Goal: Navigation & Orientation: Find specific page/section

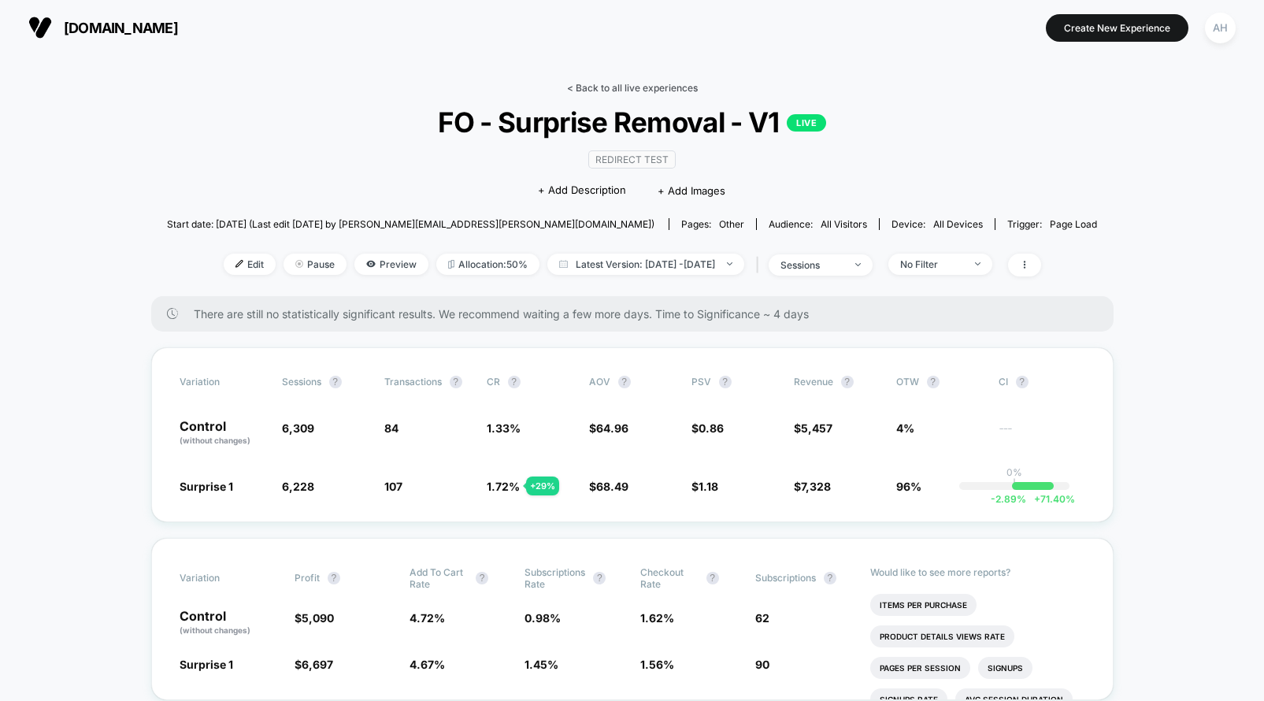
click at [658, 82] on link "< Back to all live experiences" at bounding box center [632, 88] width 131 height 12
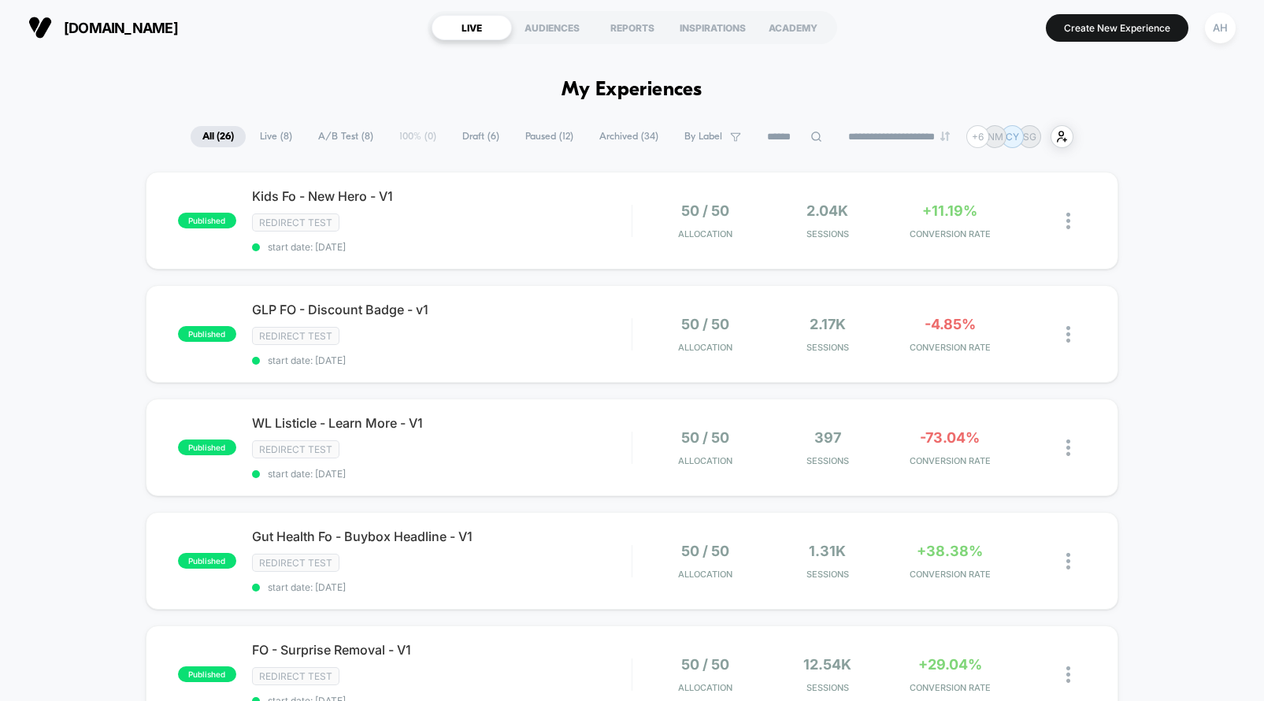
scroll to position [9, 0]
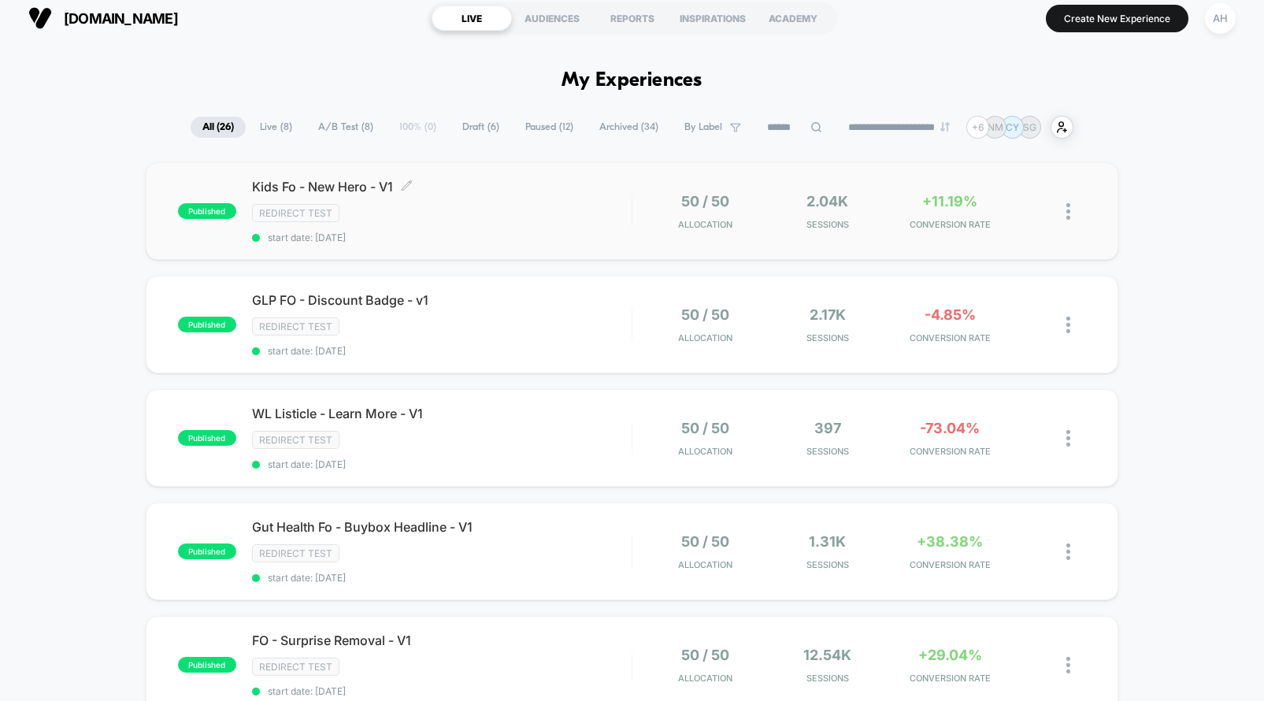
click at [596, 215] on div "Redirect Test" at bounding box center [442, 213] width 380 height 18
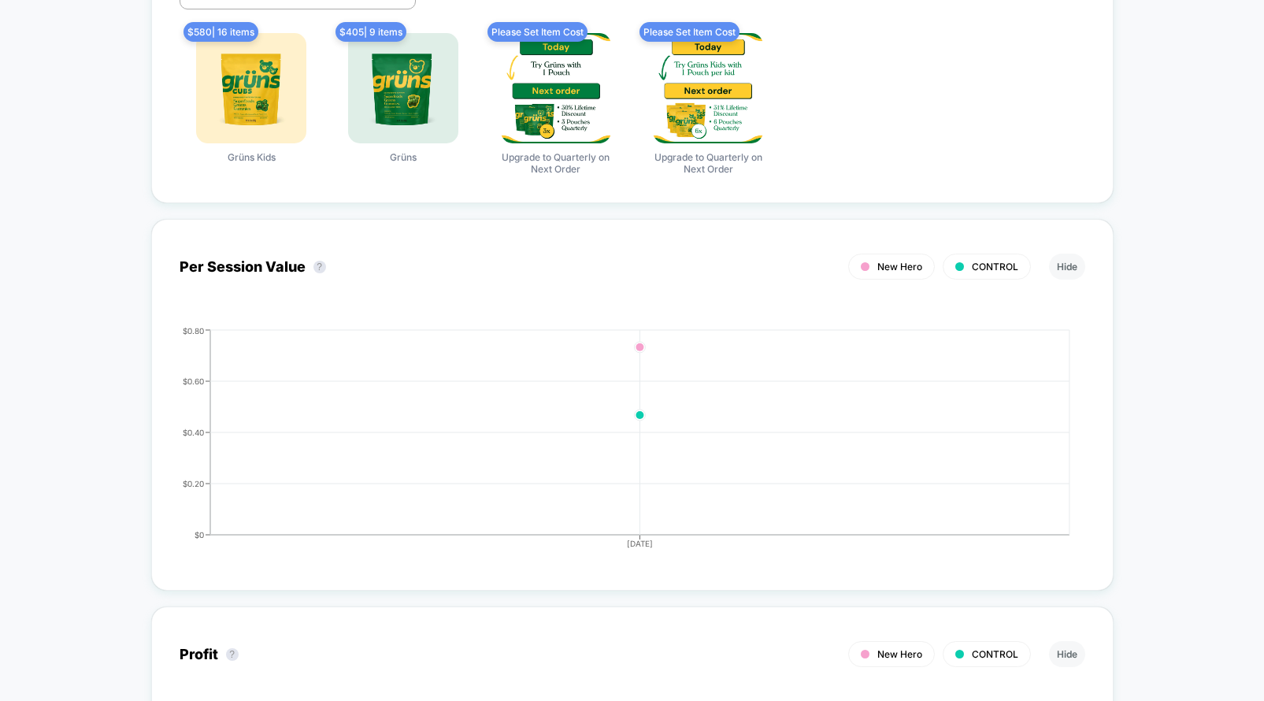
scroll to position [854, 0]
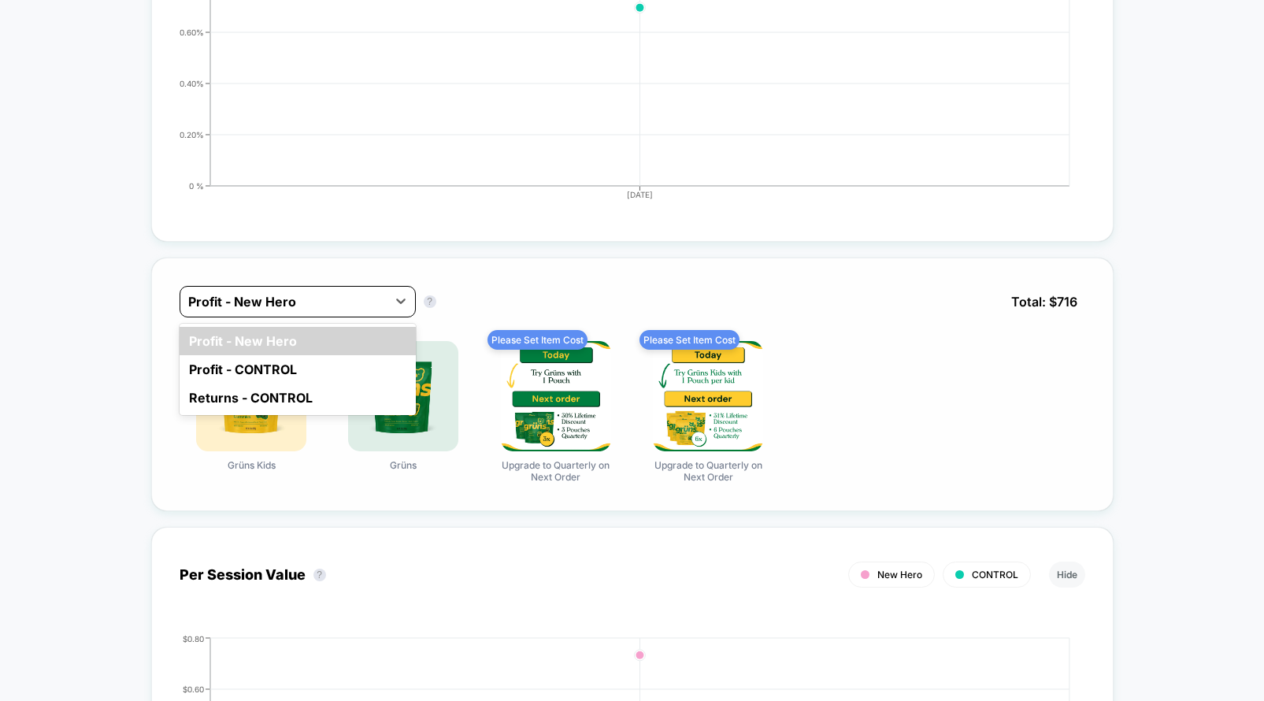
click at [379, 298] on div "Profit - New Hero" at bounding box center [283, 301] width 206 height 25
drag, startPoint x: 347, startPoint y: 373, endPoint x: 515, endPoint y: 277, distance: 193.3
click at [515, 277] on div "option Profit - New Hero focused, 1 of 3. 3 results available. Use Up and Down …" at bounding box center [632, 384] width 962 height 254
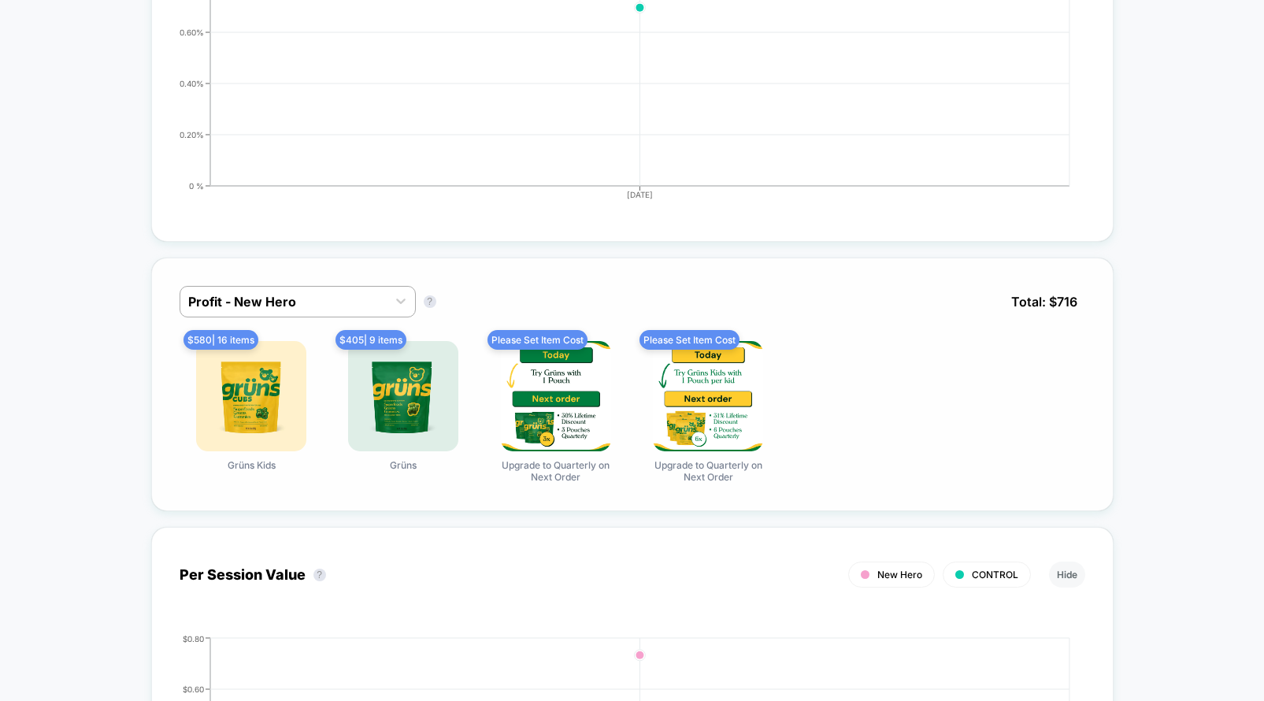
click at [515, 277] on div "Profit - New Hero Profit - New Hero ? Total: $ 716 $ 580 | 16 items Grüns Kids …" at bounding box center [632, 384] width 962 height 254
click at [382, 298] on div "Profit - New Hero" at bounding box center [283, 301] width 206 height 25
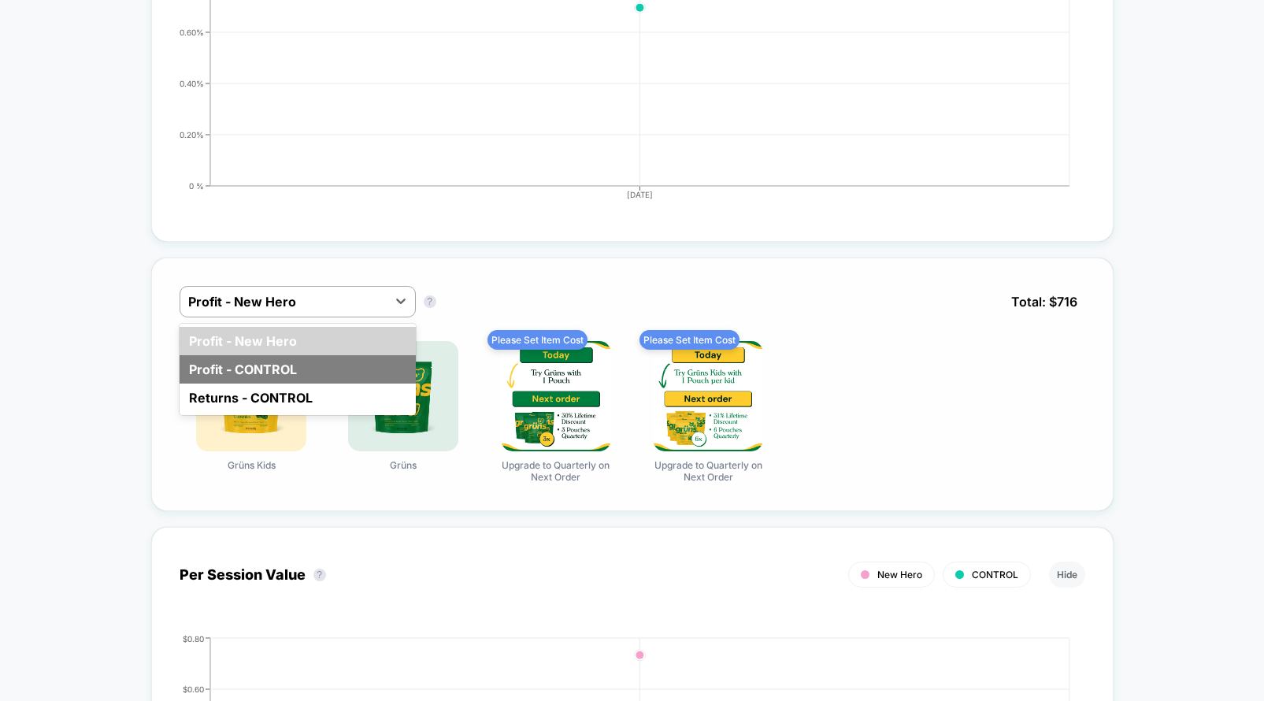
click at [369, 372] on div "Profit - CONTROL" at bounding box center [298, 369] width 236 height 28
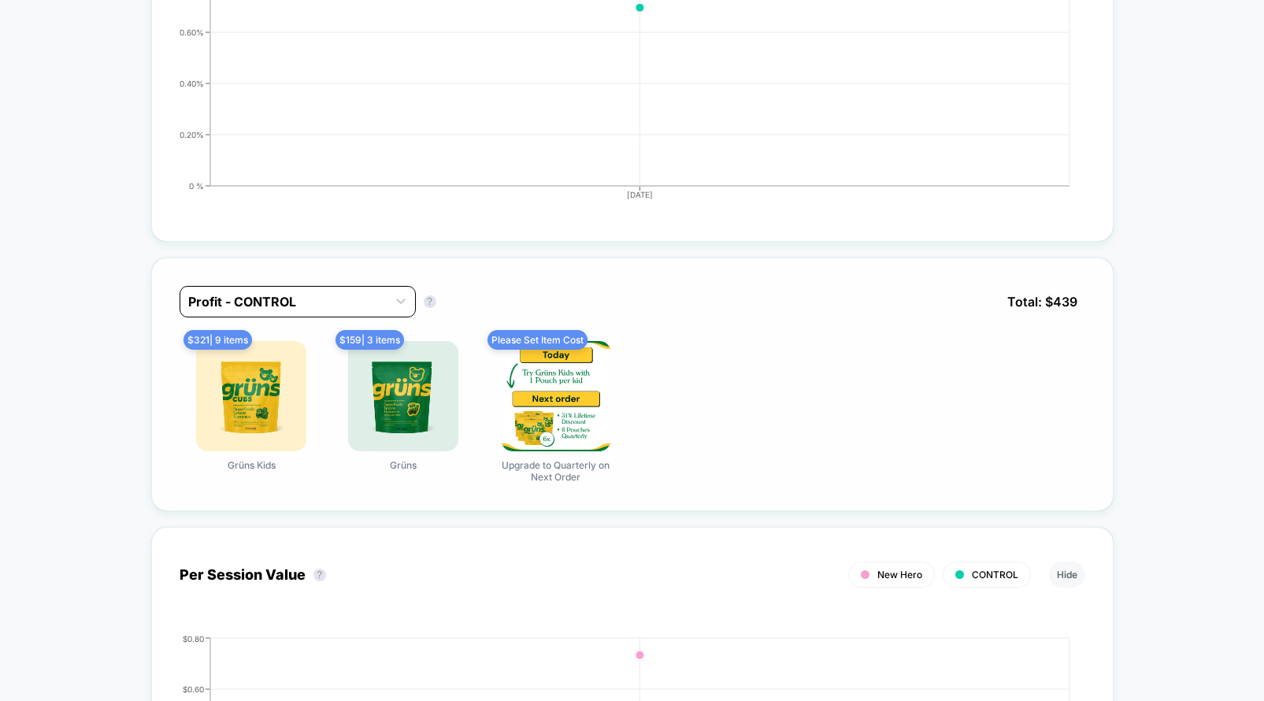
click at [386, 301] on div "Profit - CONTROL" at bounding box center [283, 301] width 206 height 25
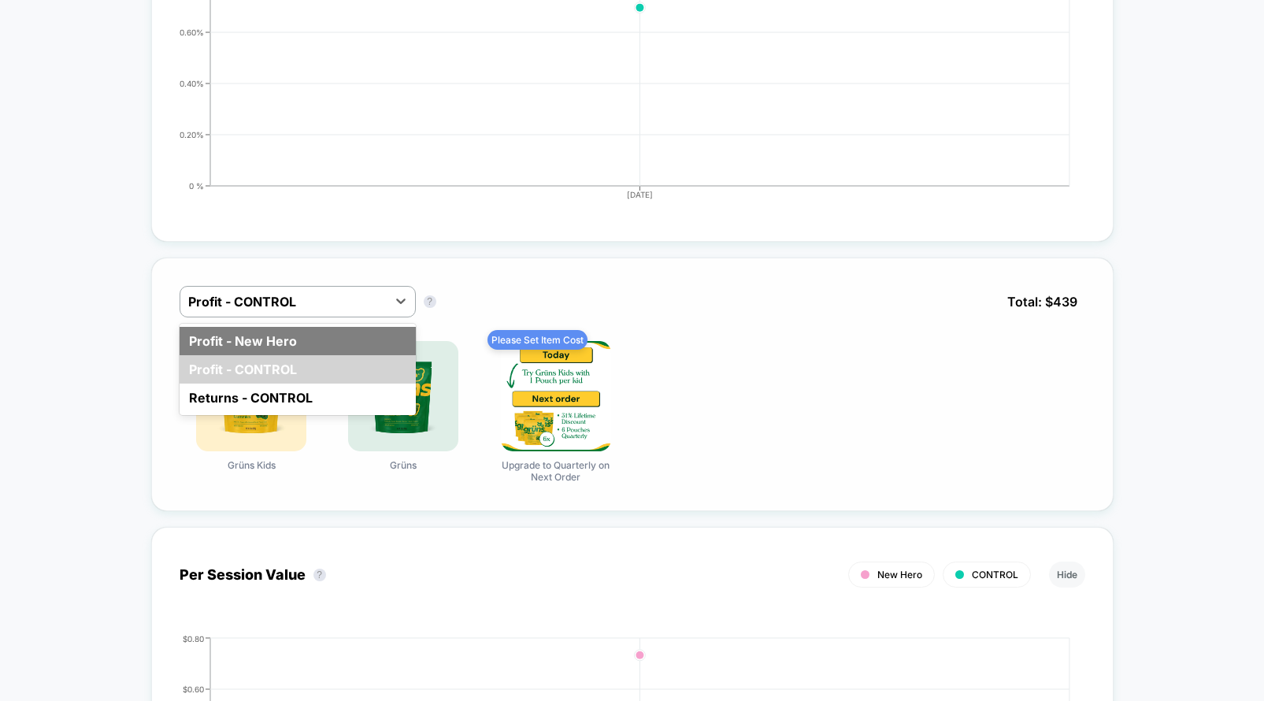
click at [383, 335] on div "Profit - New Hero" at bounding box center [298, 341] width 236 height 28
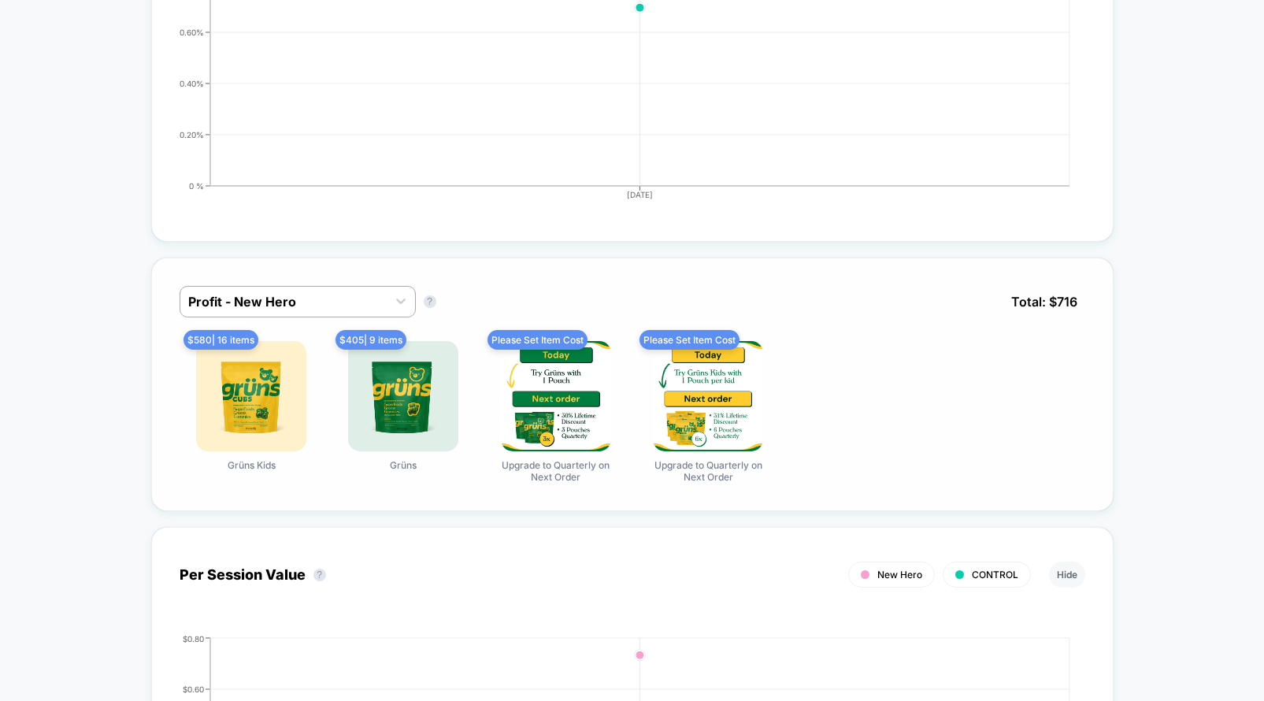
click at [1109, 331] on div "Profit - New Hero Profit - New Hero ? Total: $ 716 $ 580 | 16 items Grüns Kids …" at bounding box center [632, 384] width 962 height 254
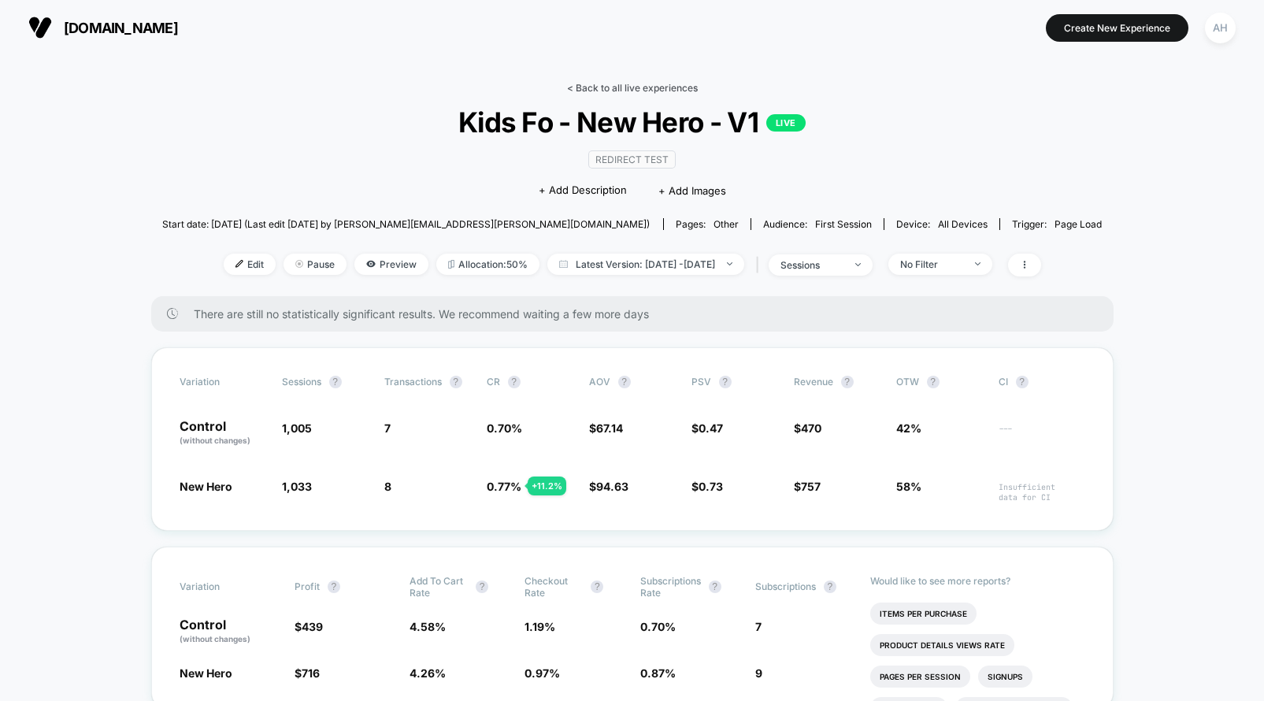
click at [626, 91] on link "< Back to all live experiences" at bounding box center [632, 88] width 131 height 12
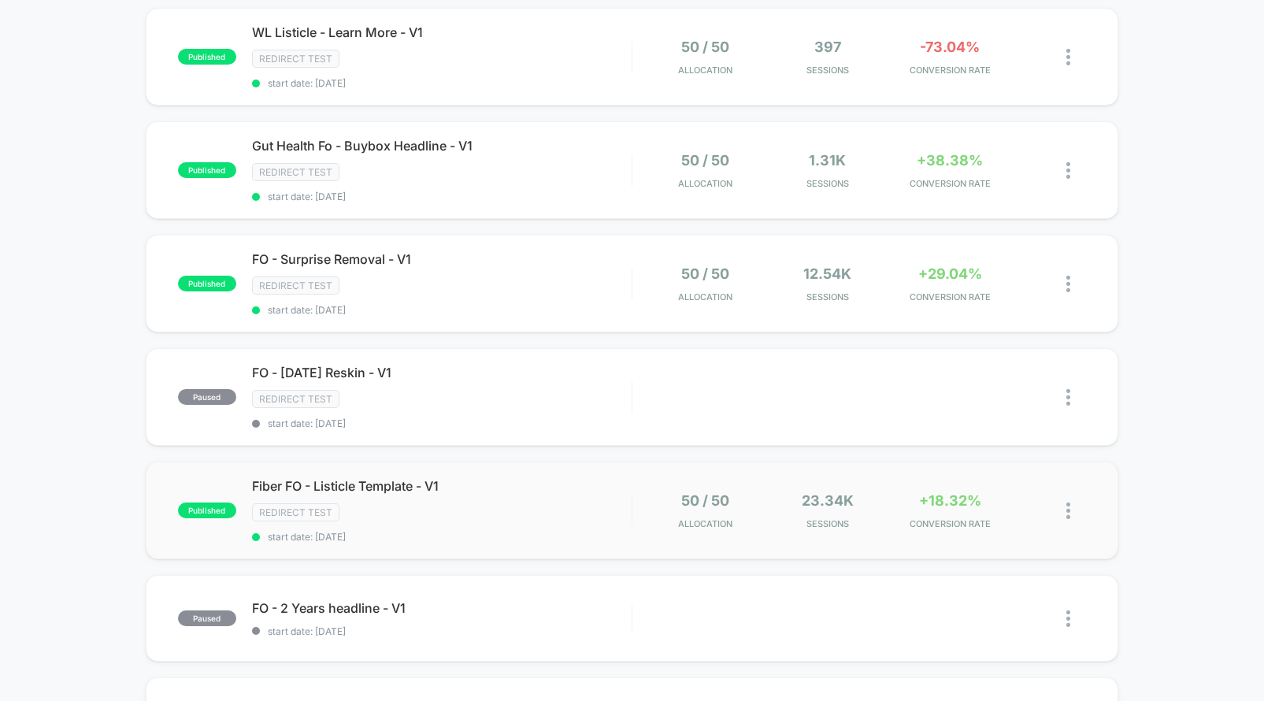
scroll to position [469, 0]
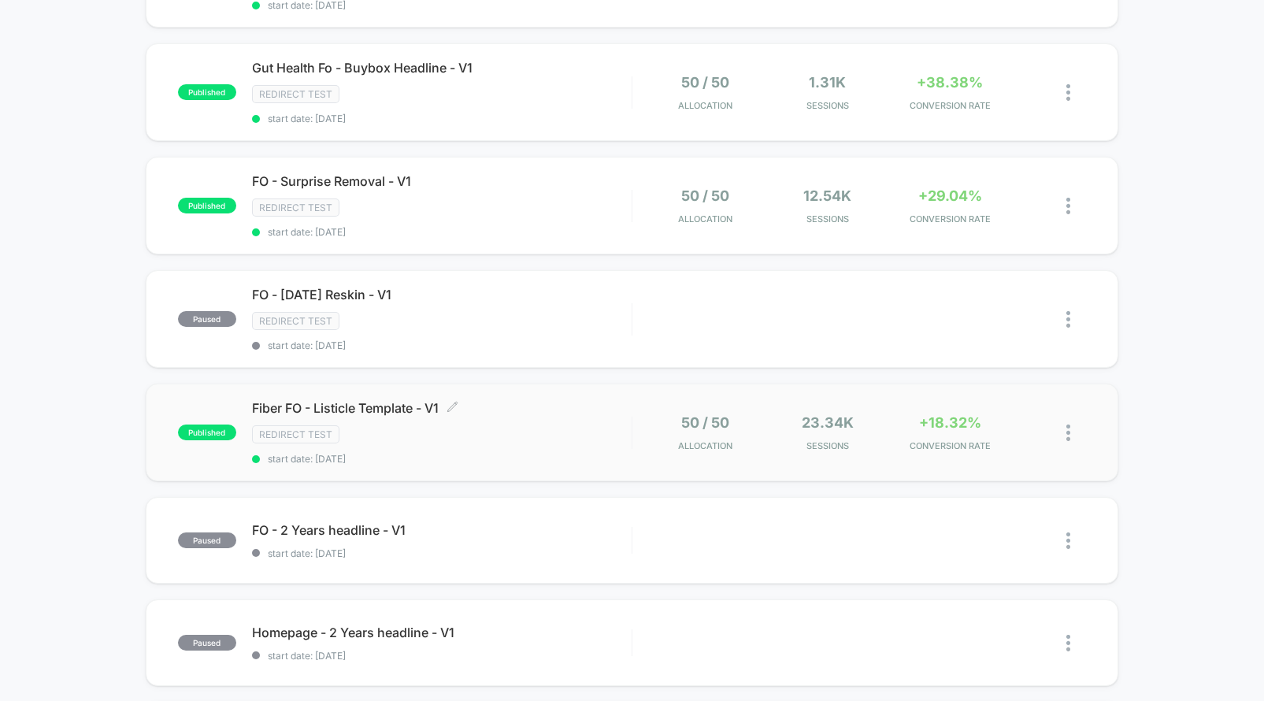
click at [572, 424] on div "Fiber FO - Listicle Template - V1 Click to edit experience details Click to edi…" at bounding box center [442, 432] width 380 height 65
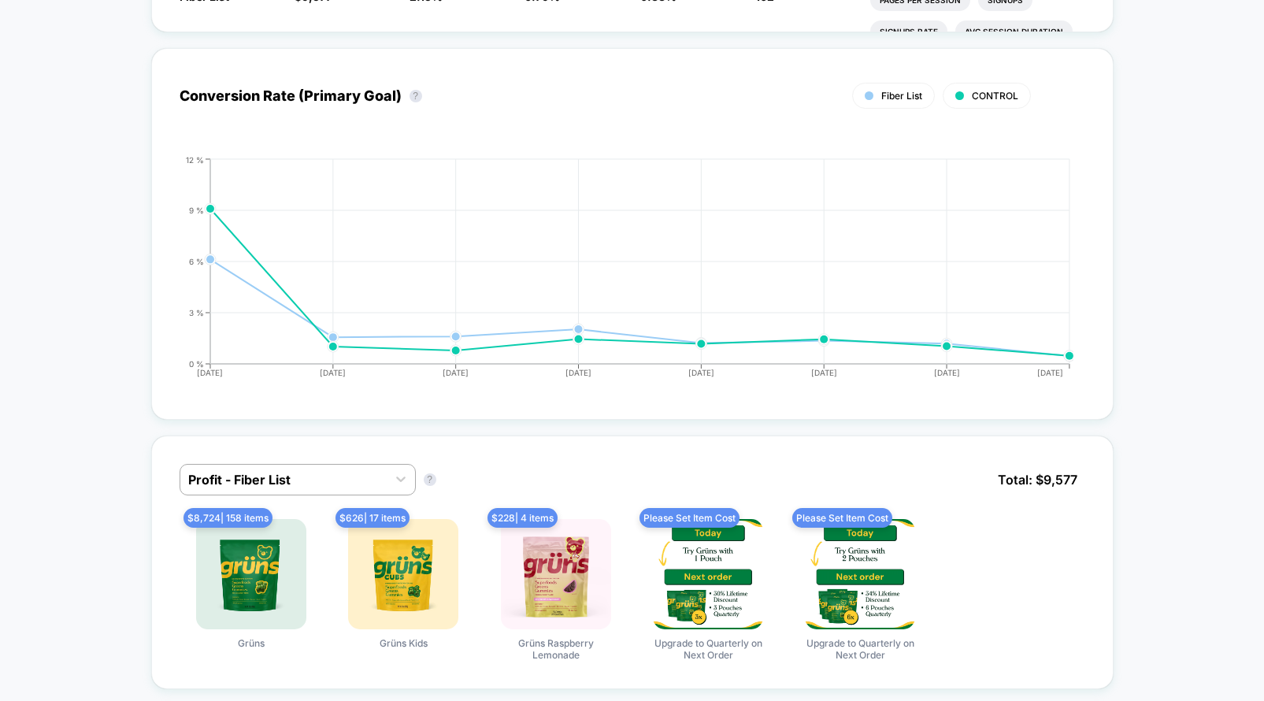
scroll to position [749, 0]
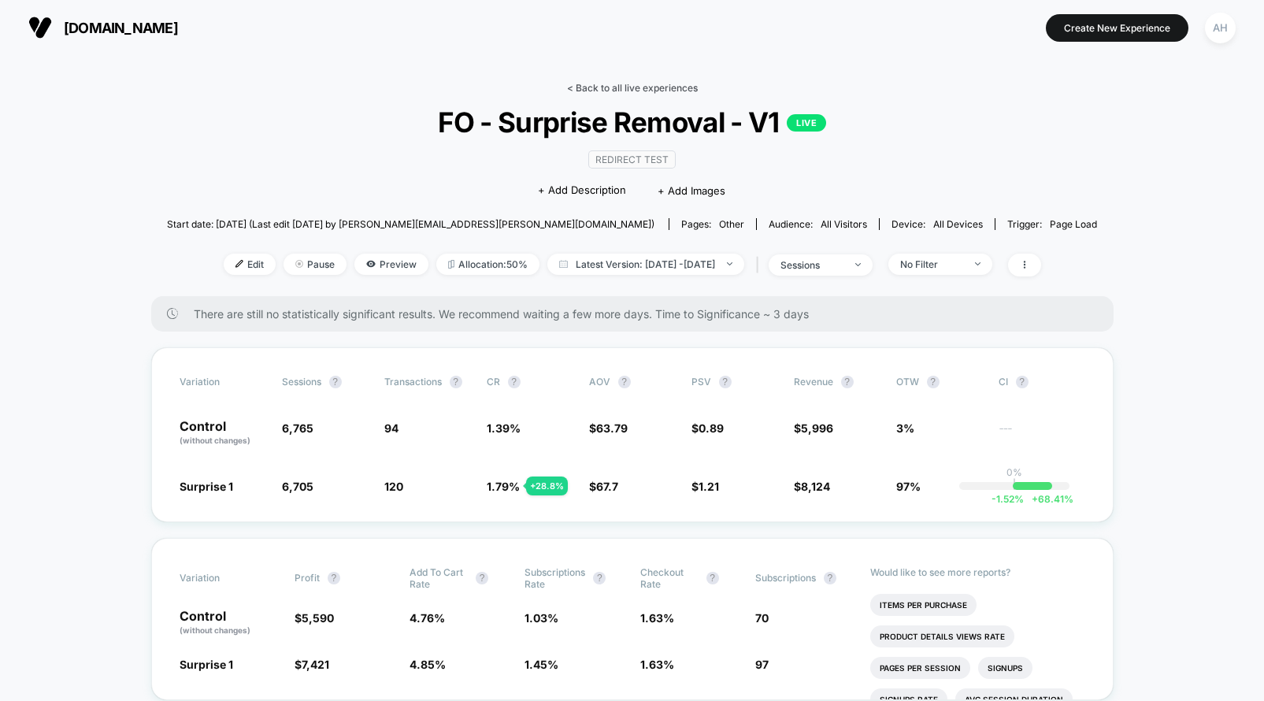
click at [604, 84] on link "< Back to all live experiences" at bounding box center [632, 88] width 131 height 12
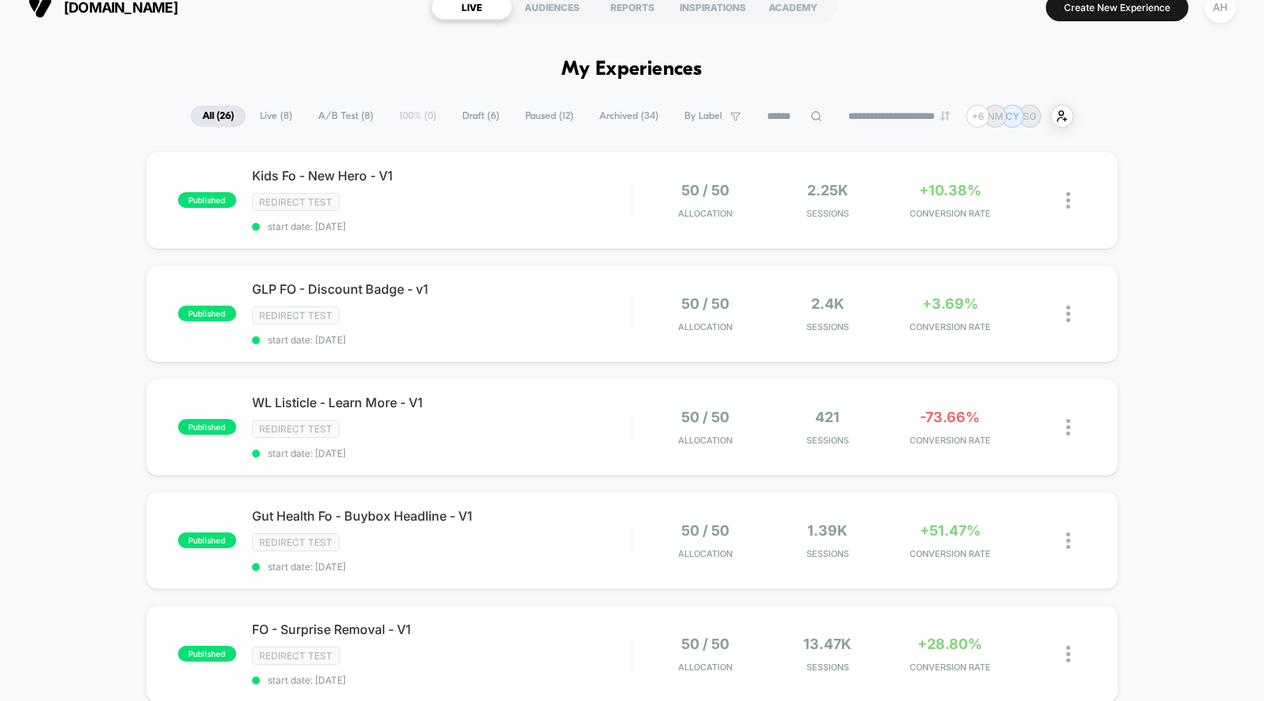
scroll to position [31, 0]
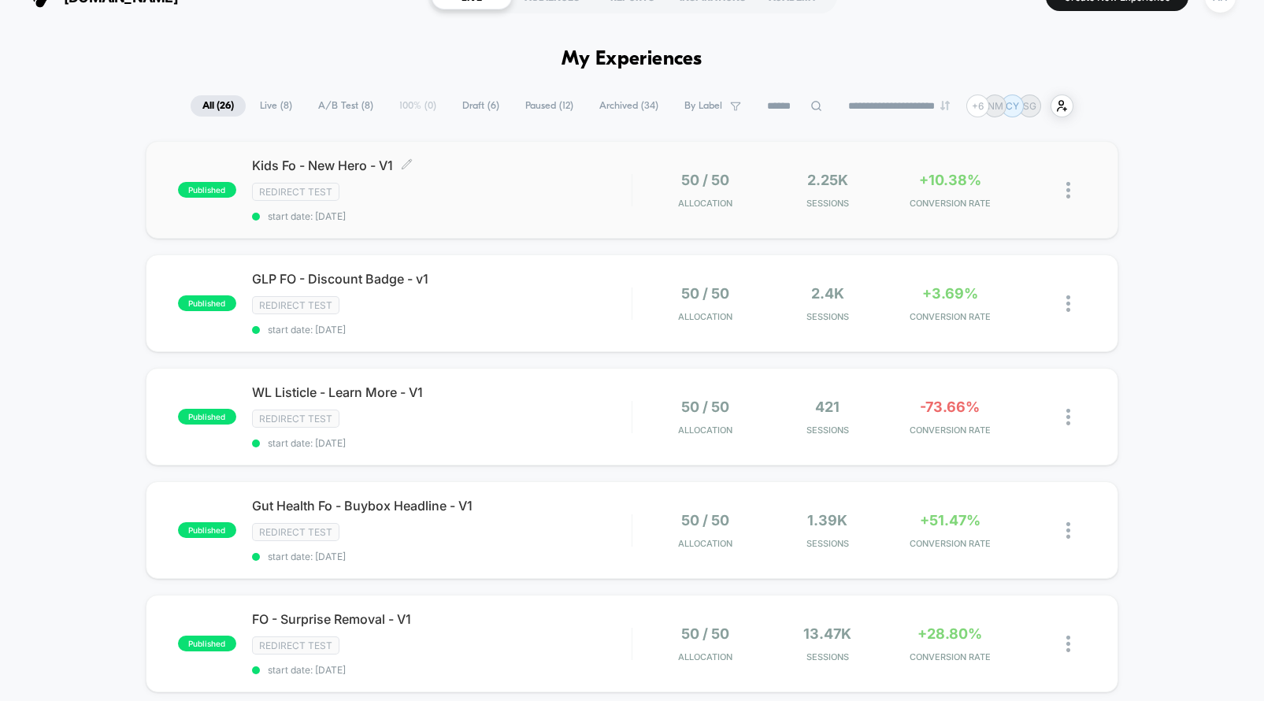
click at [581, 197] on div "Redirect Test" at bounding box center [442, 192] width 380 height 18
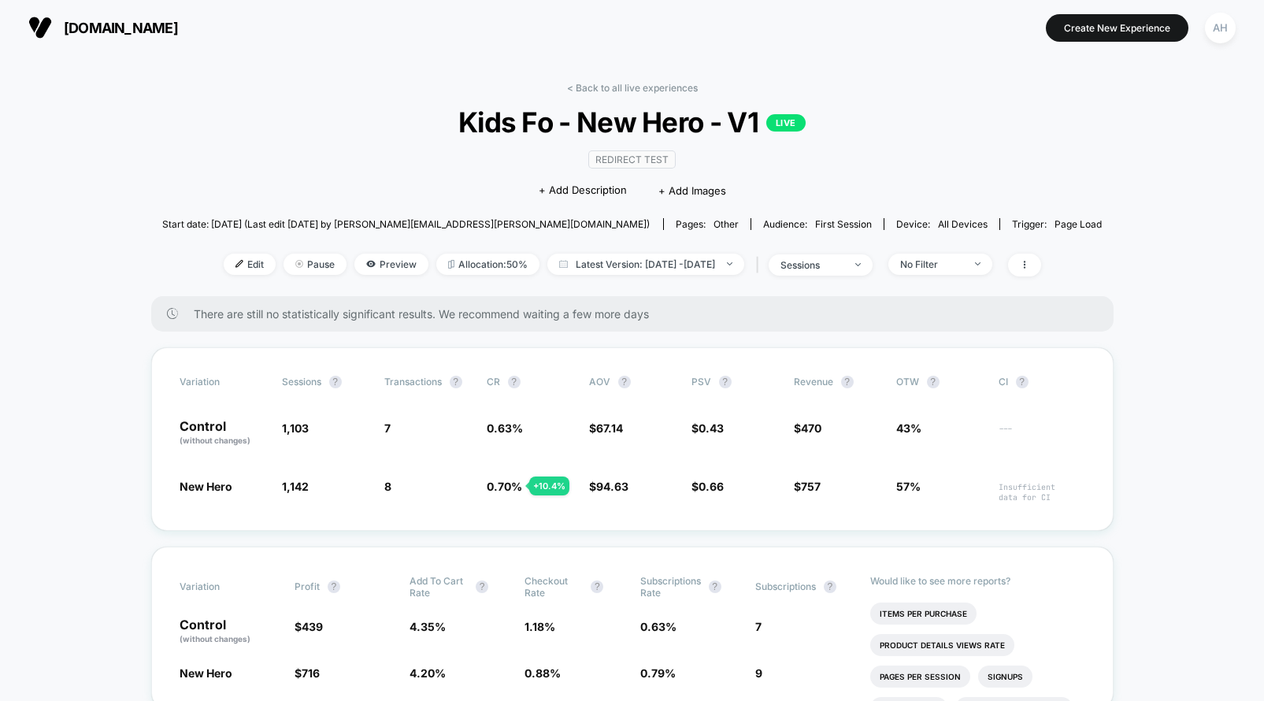
click at [643, 87] on link "< Back to all live experiences" at bounding box center [632, 88] width 131 height 12
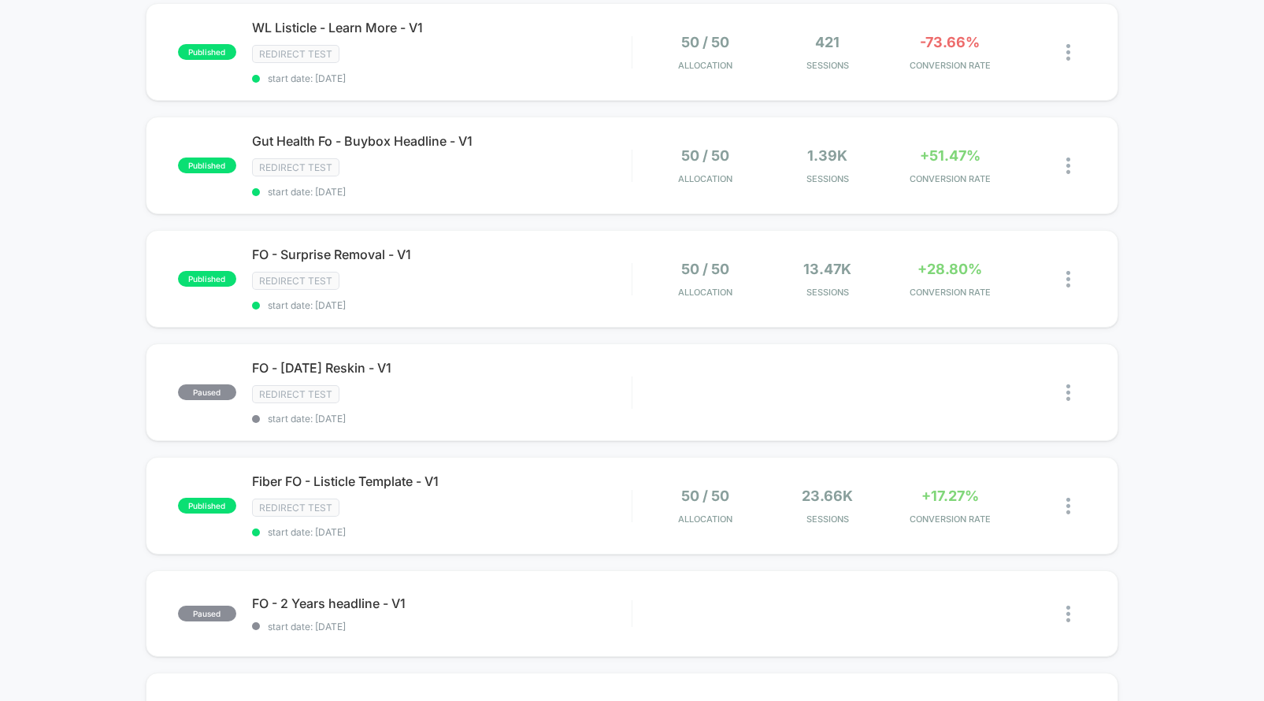
scroll to position [406, 0]
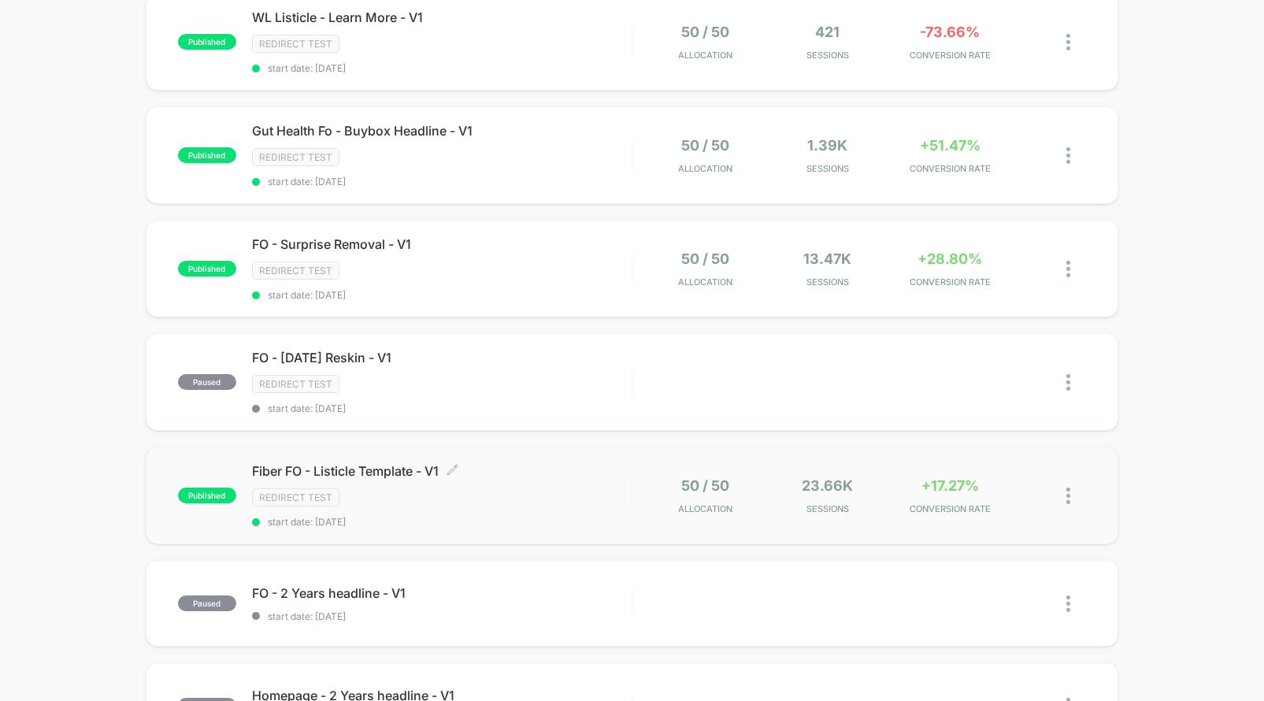
click at [583, 503] on div "Redirect Test" at bounding box center [442, 497] width 380 height 18
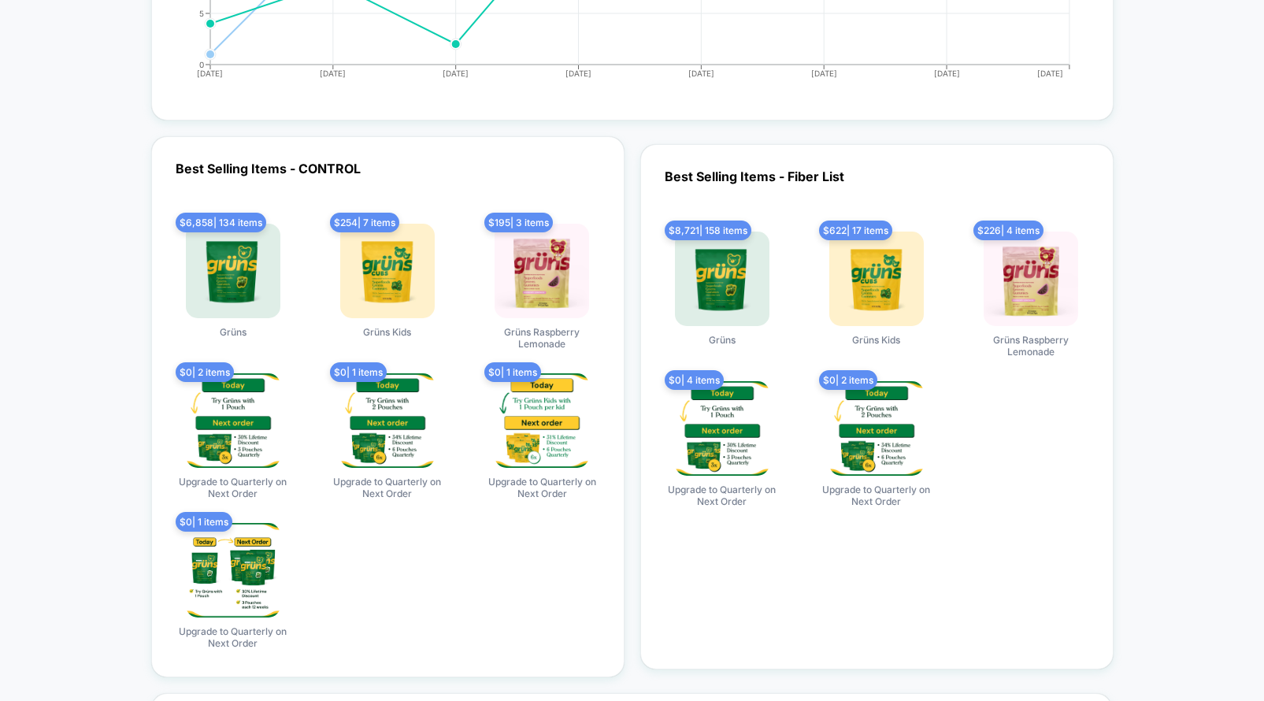
scroll to position [4732, 0]
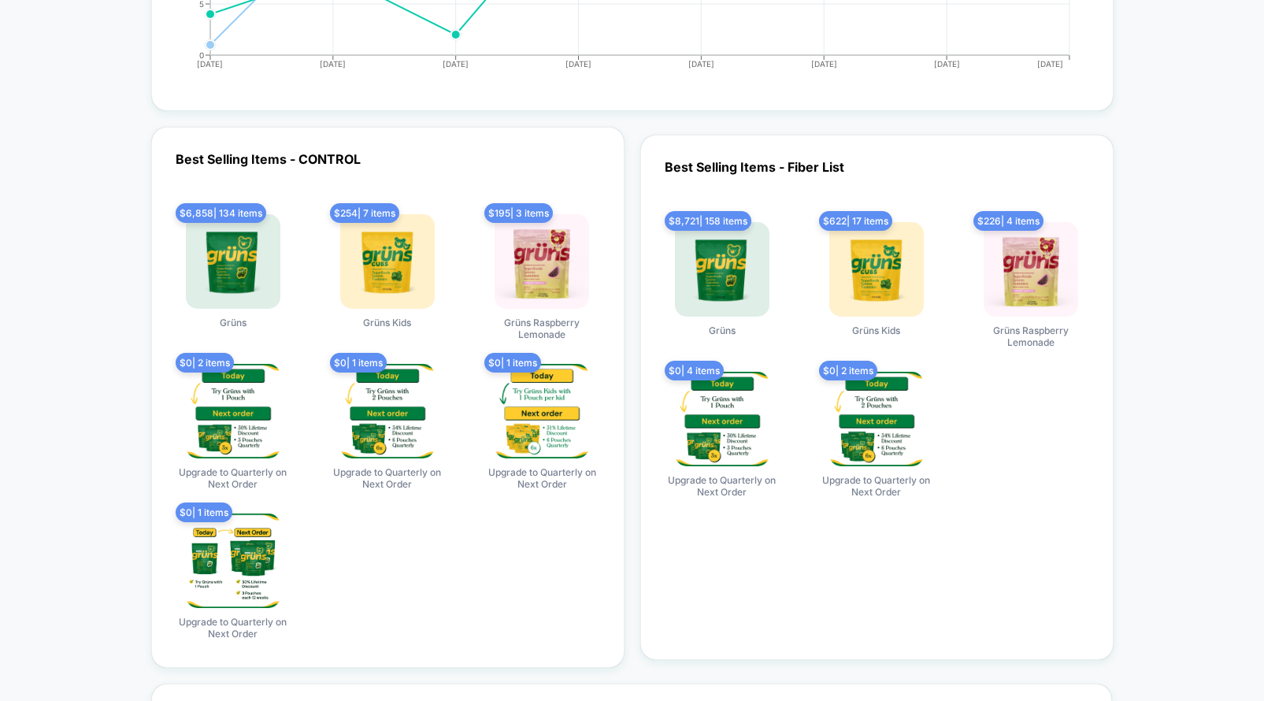
click at [538, 246] on img at bounding box center [541, 261] width 94 height 94
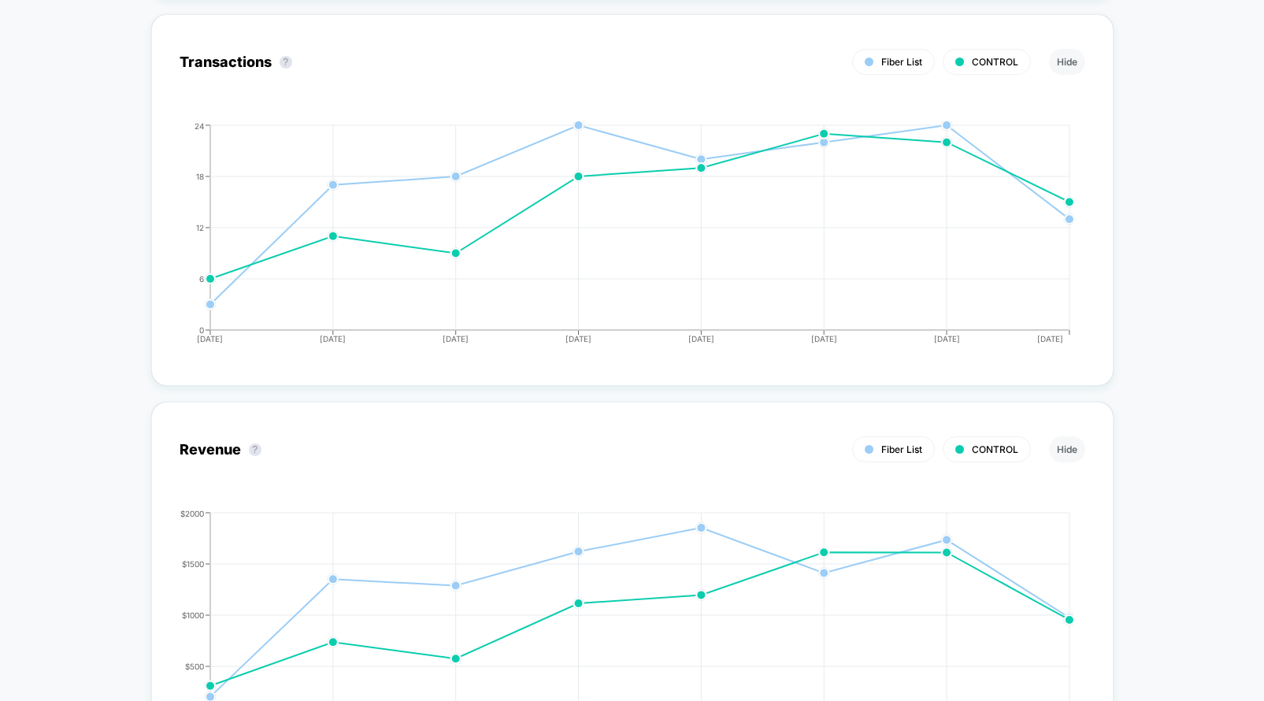
scroll to position [0, 0]
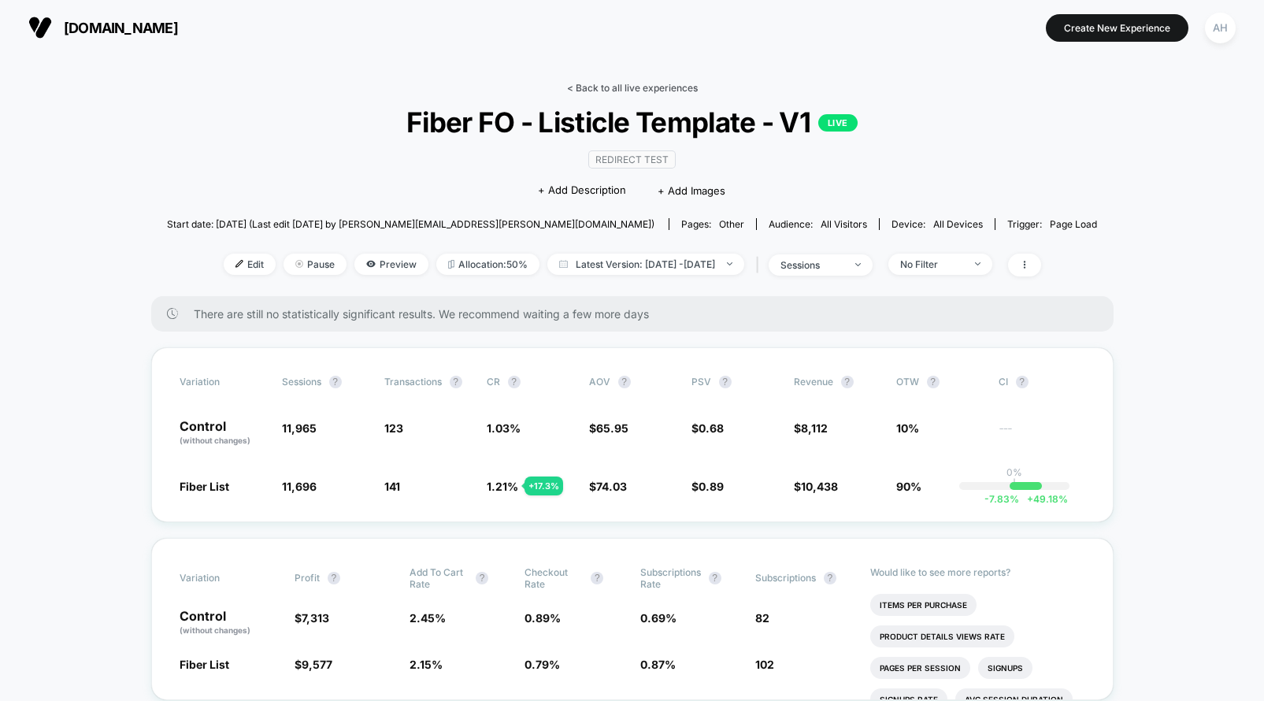
click at [629, 88] on link "< Back to all live experiences" at bounding box center [632, 88] width 131 height 12
